Goal: Transaction & Acquisition: Purchase product/service

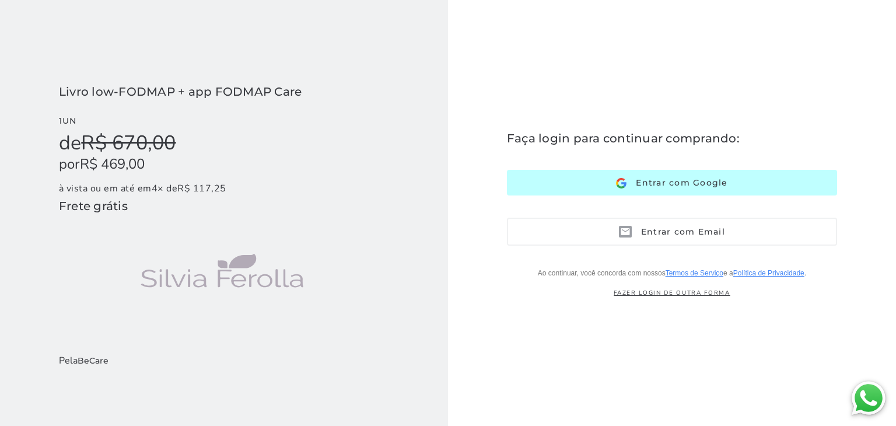
click at [564, 187] on button "Entrar com Google Google" at bounding box center [672, 182] width 330 height 25
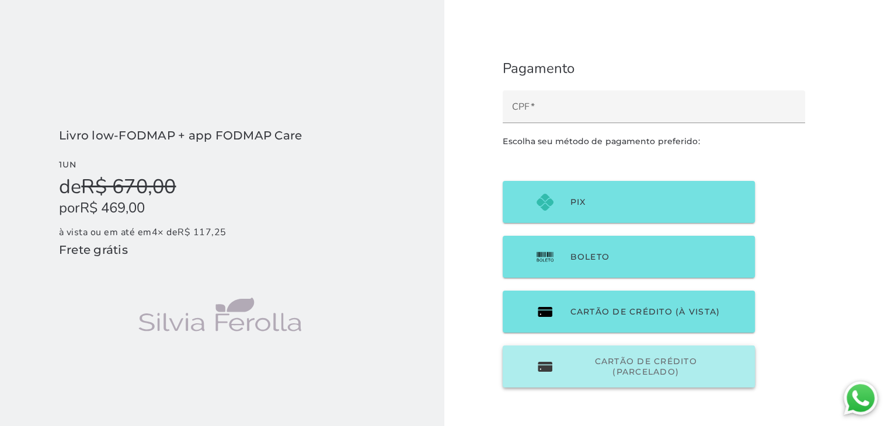
click at [580, 369] on span "Cartão de Crédito (parcelado)" at bounding box center [645, 366] width 151 height 21
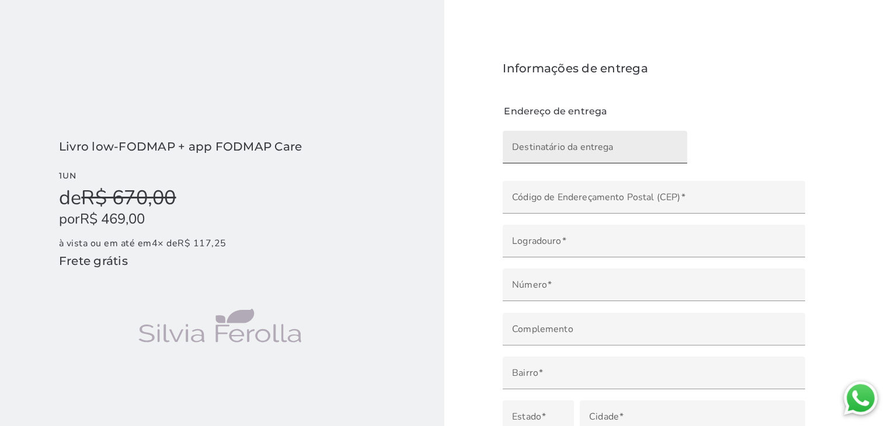
click at [584, 153] on input "Destinatário da entrega" at bounding box center [595, 151] width 166 height 16
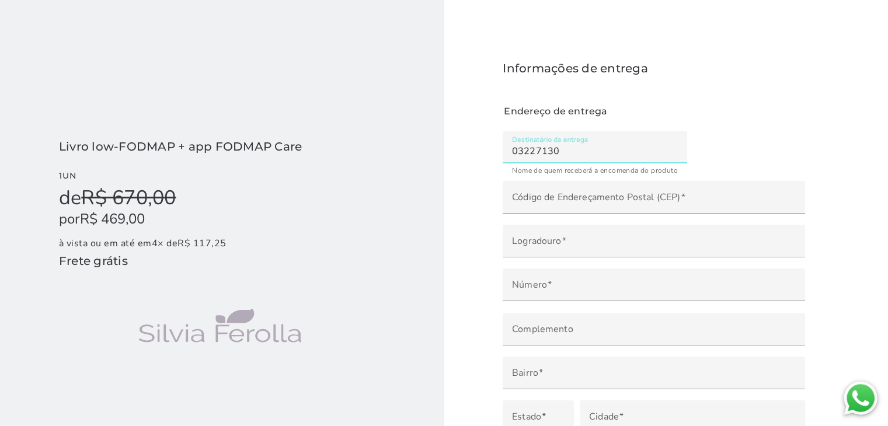
type input "03227130"
type mwc-textfield "03227130"
click at [579, 152] on input "03227130" at bounding box center [595, 151] width 166 height 16
type input "0"
type input "haline ferreira di stasi"
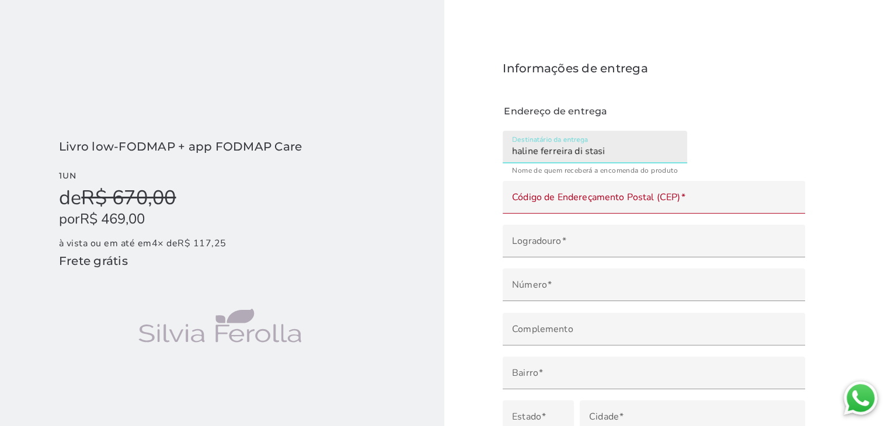
type mwc-textfield "haline ferreira di stasi"
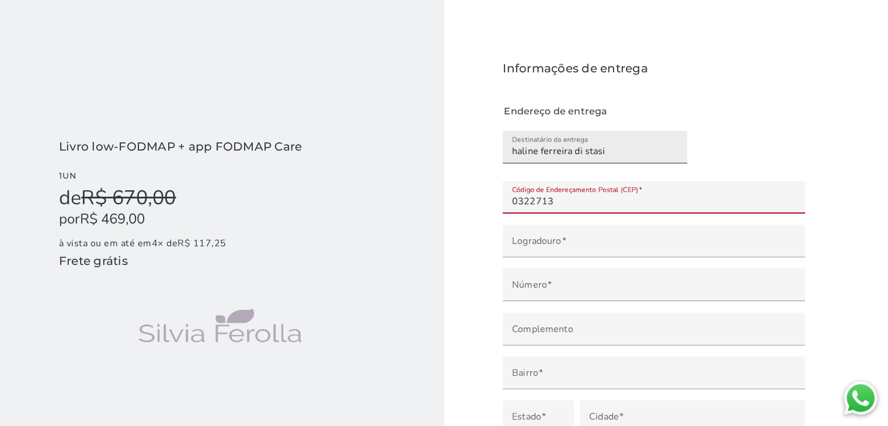
type input "03227130"
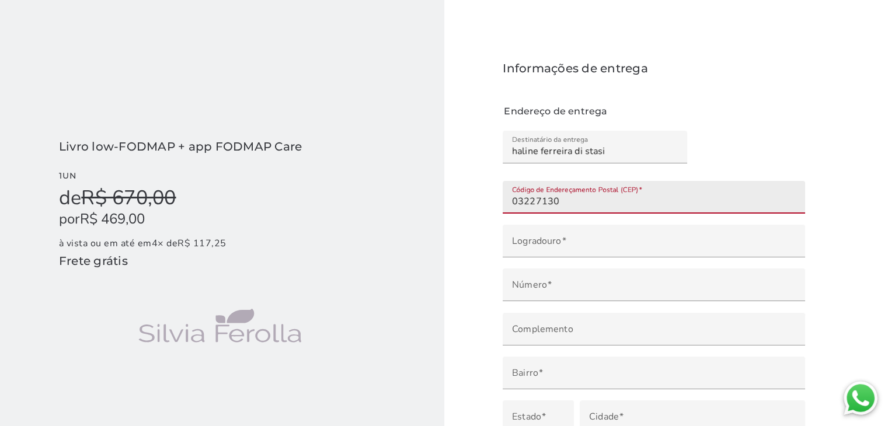
type input "rua jose do passo bruques"
type mwc-textfield "rua jose do passo bruques"
type input "**"
type mwc-textfield "75"
type input "São Paulo"
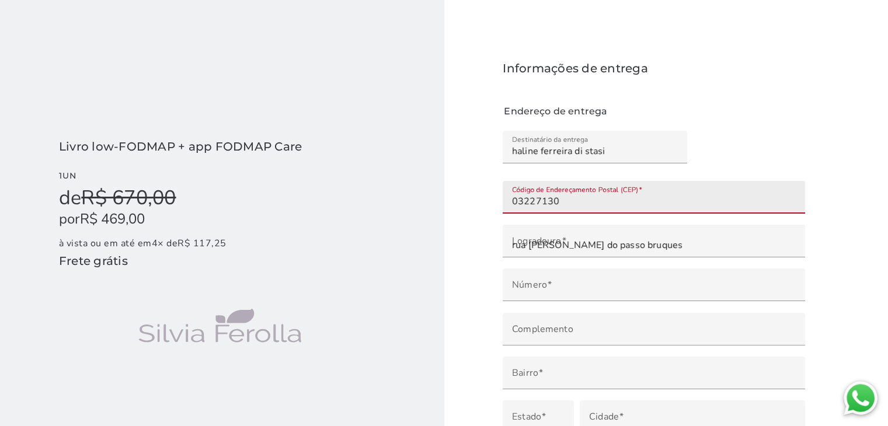
type mwc-textfield "São Paulo"
type input "SP"
type mwc-textfield "SP"
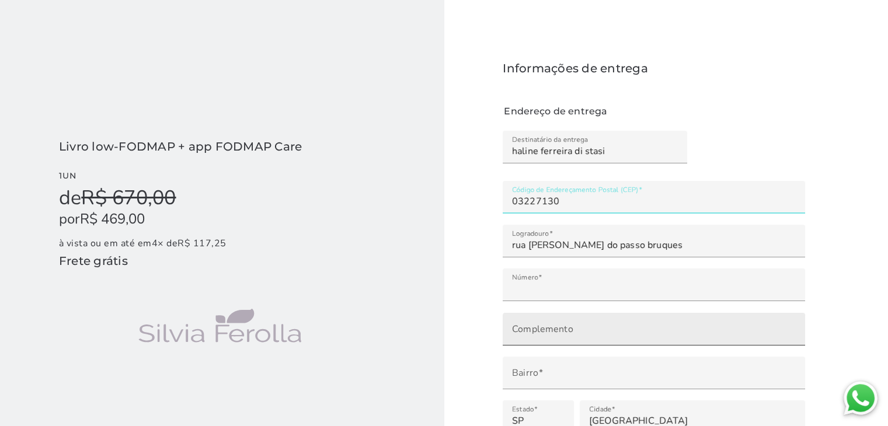
type input "03227130"
type mwc-textfield "03227130"
click at [579, 323] on label "Complemento" at bounding box center [653, 329] width 302 height 33
click at [579, 325] on input "Complemento" at bounding box center [654, 333] width 284 height 16
type input "51"
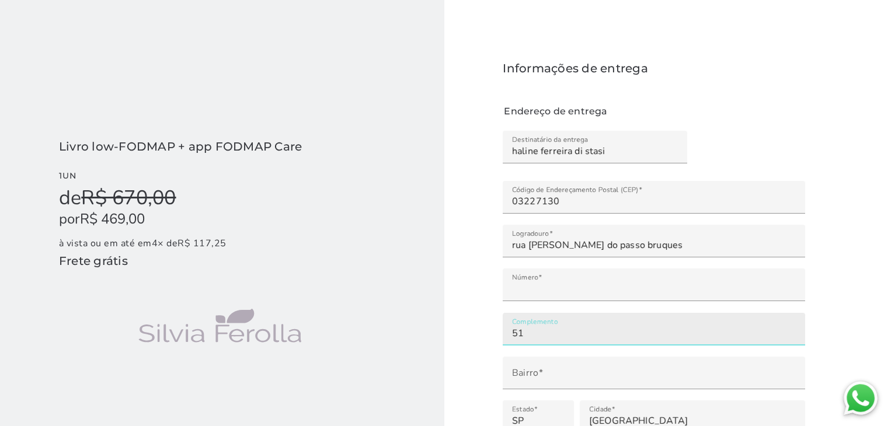
type mwc-textfield "51"
type input "03227-130"
type input "Rua José do Passo Bruques"
type input "Jardim Avelino"
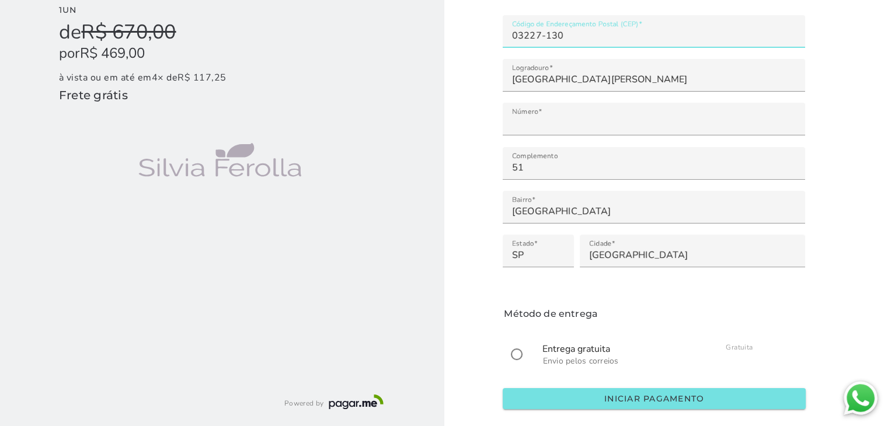
scroll to position [166, 0]
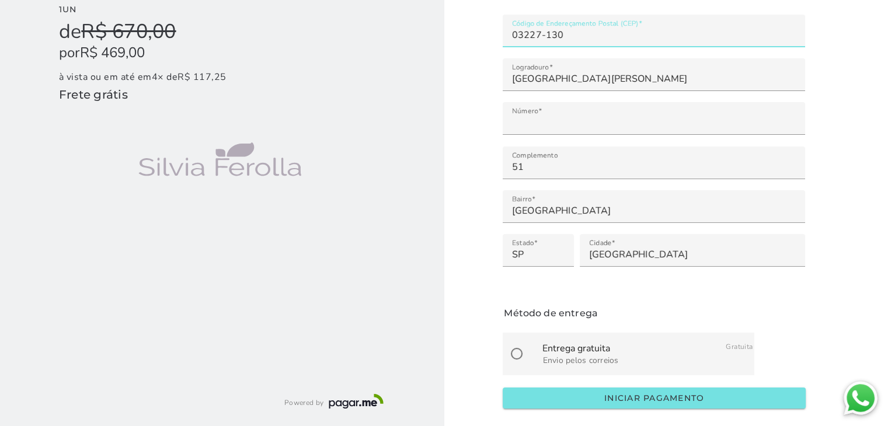
click at [594, 355] on span "Envio pelos correios" at bounding box center [581, 360] width 76 height 11
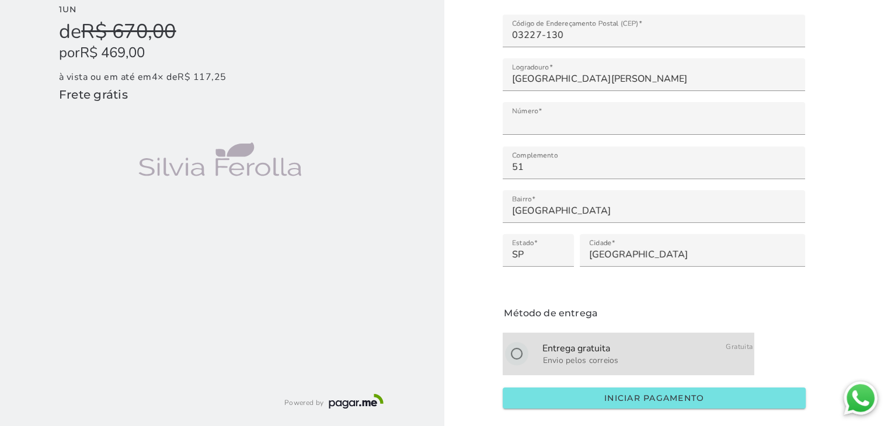
click at [511, 351] on input "radio" at bounding box center [516, 354] width 28 height 28
radio input "****"
type mwc-radio "on"
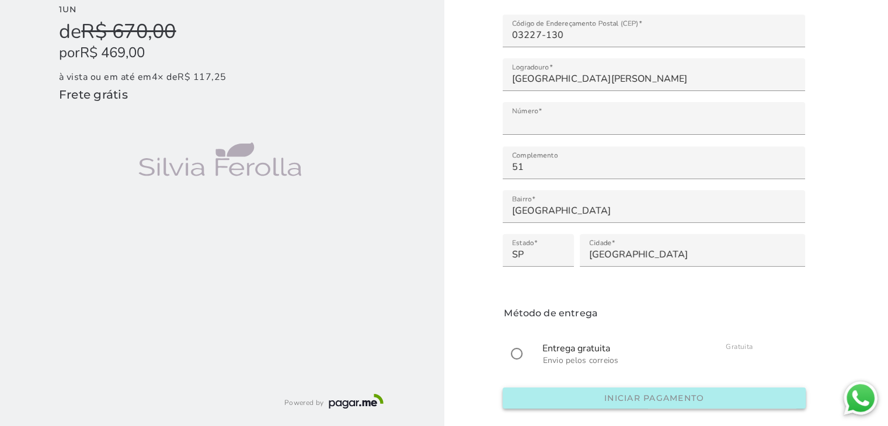
click at [540, 396] on button "Iniciar pagamento" at bounding box center [653, 397] width 302 height 21
